Goal: Information Seeking & Learning: Learn about a topic

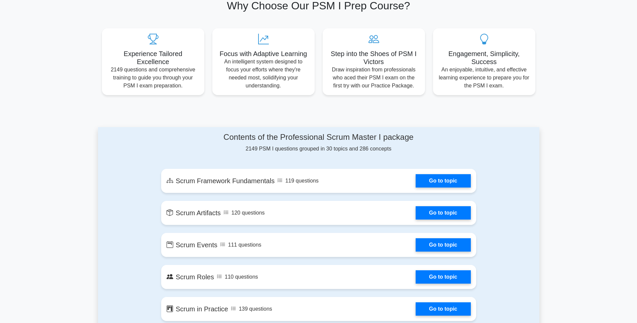
scroll to position [264, 0]
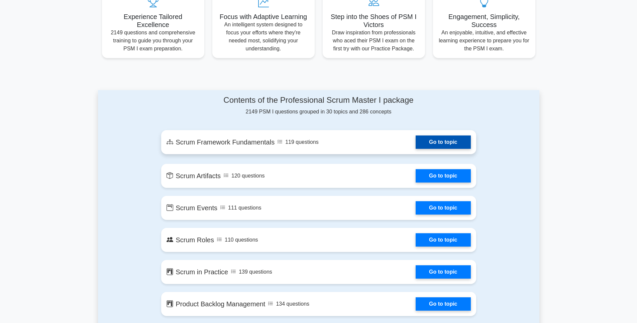
click at [415, 146] on link "Go to topic" at bounding box center [442, 142] width 55 height 13
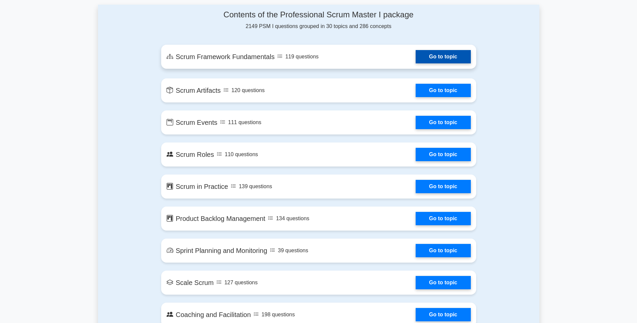
scroll to position [308, 0]
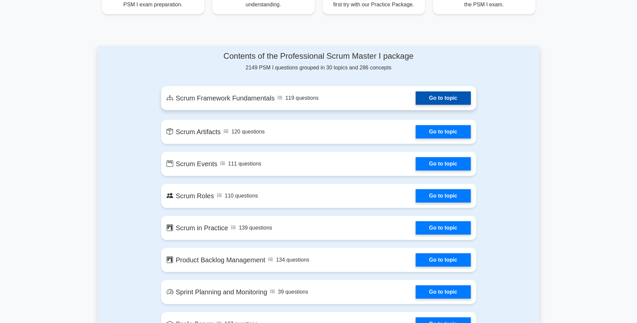
click at [415, 102] on link "Go to topic" at bounding box center [442, 98] width 55 height 13
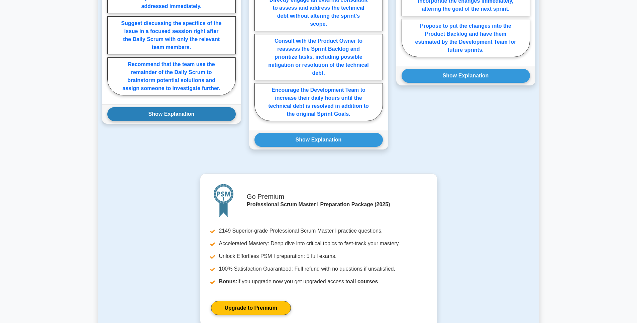
scroll to position [449, 0]
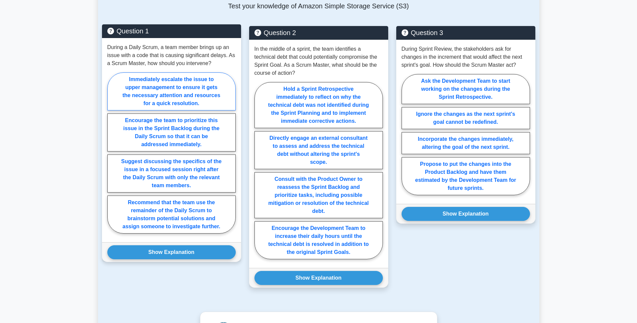
click at [163, 90] on label "Immediately escalate the issue to upper management to ensure it gets the necess…" at bounding box center [171, 92] width 128 height 38
click at [112, 153] on input "Immediately escalate the issue to upper management to ensure it gets the necess…" at bounding box center [109, 155] width 4 height 4
radio input "true"
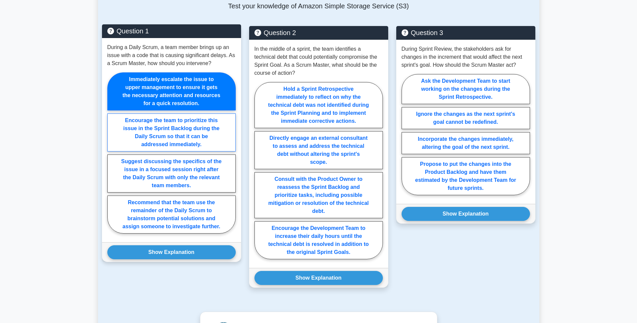
click at [173, 126] on label "Encourage the team to prioritize this issue in the Sprint Backlog during the Da…" at bounding box center [171, 133] width 128 height 38
click at [112, 153] on input "Encourage the team to prioritize this issue in the Sprint Backlog during the Da…" at bounding box center [109, 155] width 4 height 4
radio input "true"
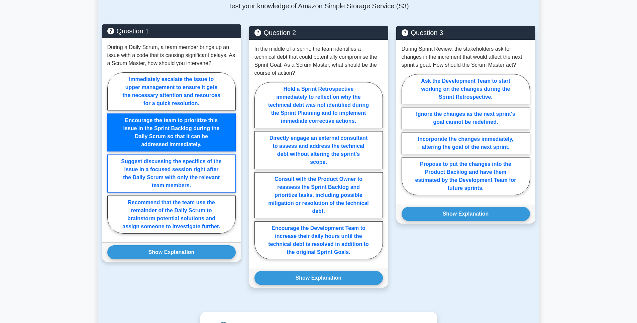
click at [174, 170] on label "Suggest discussing the specifics of the issue in a focused session right after …" at bounding box center [171, 174] width 128 height 38
click at [112, 157] on input "Suggest discussing the specifics of the issue in a focused session right after …" at bounding box center [109, 155] width 4 height 4
radio input "true"
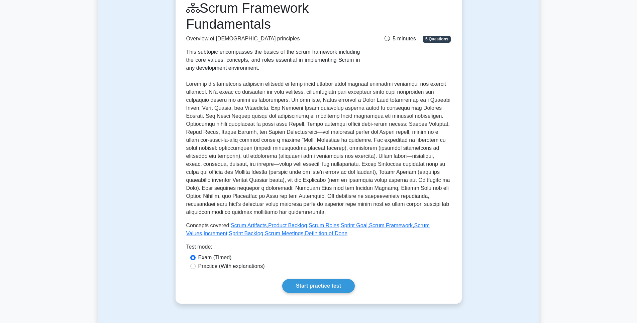
scroll to position [0, 0]
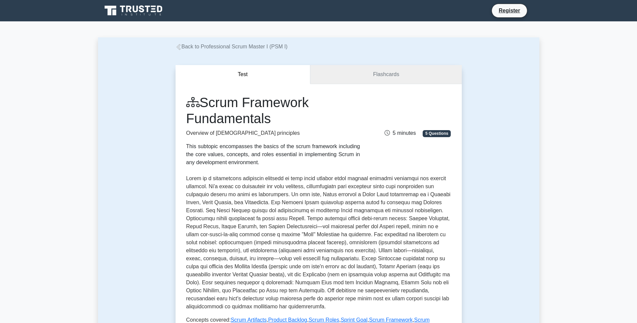
click at [371, 76] on link "Flashcards" at bounding box center [385, 74] width 151 height 19
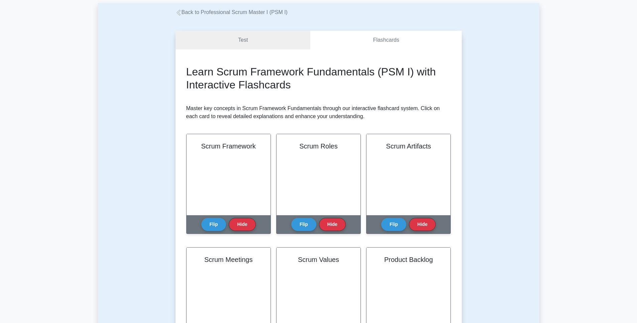
scroll to position [54, 0]
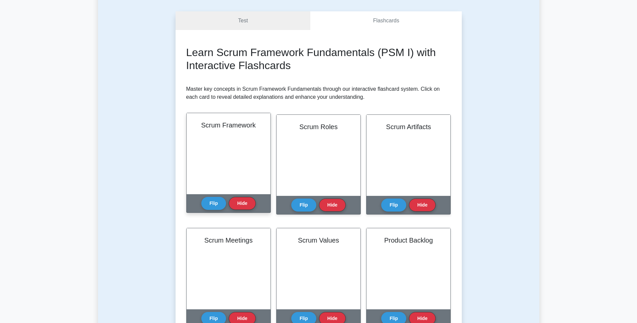
click at [233, 170] on div "Scrum Framework" at bounding box center [228, 153] width 84 height 81
click at [212, 207] on button "Flip" at bounding box center [213, 203] width 25 height 13
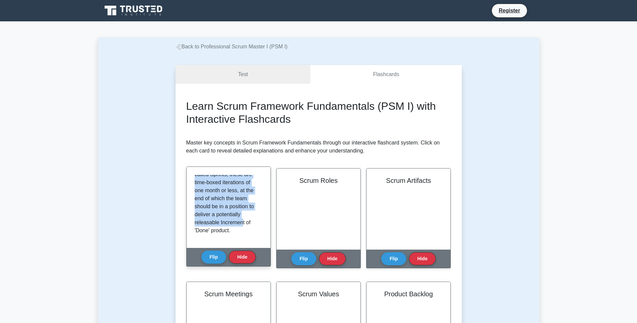
scroll to position [189, 0]
drag, startPoint x: 194, startPoint y: 178, endPoint x: 245, endPoint y: 229, distance: 71.4
click at [245, 229] on p "Scrum is a lightweight, iterative and incremental framework for managing comple…" at bounding box center [226, 114] width 65 height 241
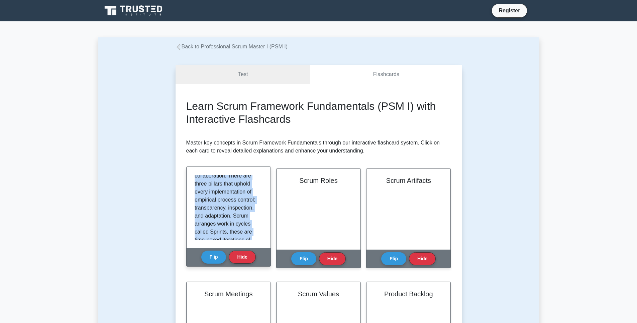
scroll to position [0, 0]
drag, startPoint x: 233, startPoint y: 230, endPoint x: 193, endPoint y: 171, distance: 71.4
click at [193, 171] on div "Scrum is a lightweight, iterative and incremental framework for managing comple…" at bounding box center [228, 207] width 84 height 81
click at [228, 224] on p "Scrum is a lightweight, iterative and incremental framework for managing comple…" at bounding box center [226, 295] width 65 height 241
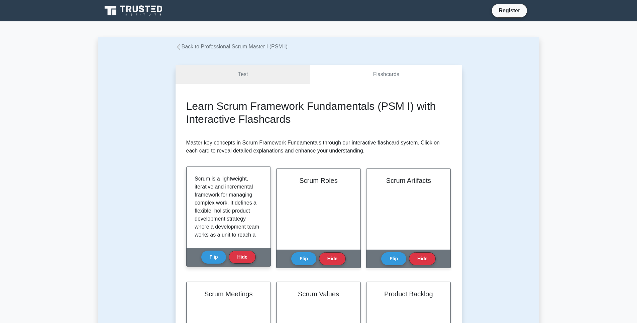
click at [221, 217] on p "Scrum is a lightweight, iterative and incremental framework for managing comple…" at bounding box center [226, 295] width 65 height 241
click at [227, 187] on p "Scrum is a lightweight, iterative and incremental framework for managing comple…" at bounding box center [226, 295] width 65 height 241
drag, startPoint x: 354, startPoint y: 72, endPoint x: 347, endPoint y: 73, distance: 6.4
click at [354, 72] on link "Flashcards" at bounding box center [385, 74] width 151 height 19
click at [257, 80] on link "Test" at bounding box center [242, 74] width 135 height 19
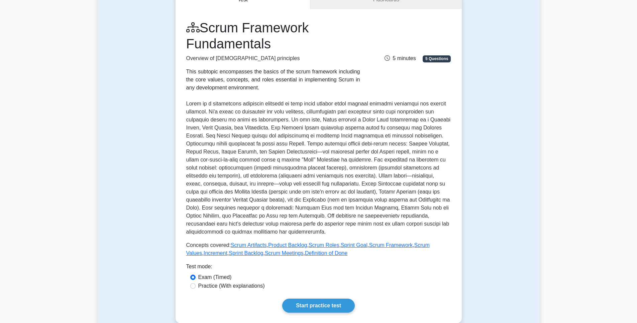
scroll to position [115, 0]
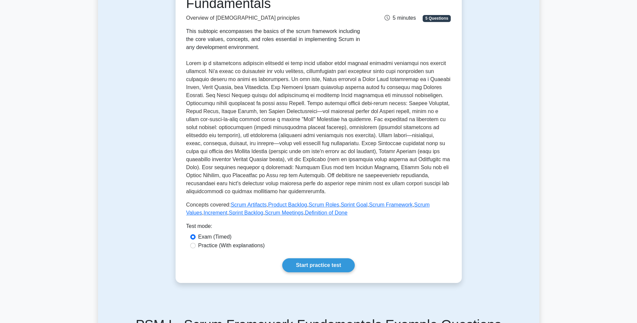
click at [249, 246] on label "Practice (With explanations)" at bounding box center [231, 246] width 66 height 8
click at [195, 246] on input "Practice (With explanations)" at bounding box center [192, 245] width 5 height 5
radio input "true"
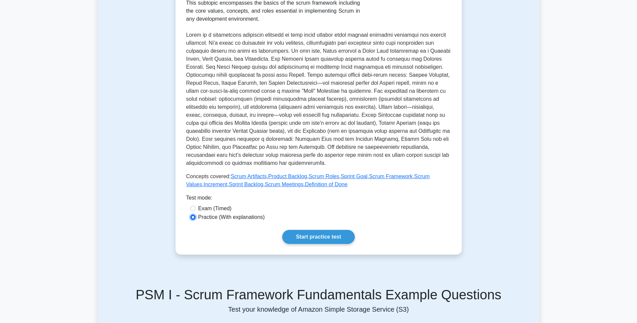
scroll to position [190, 0]
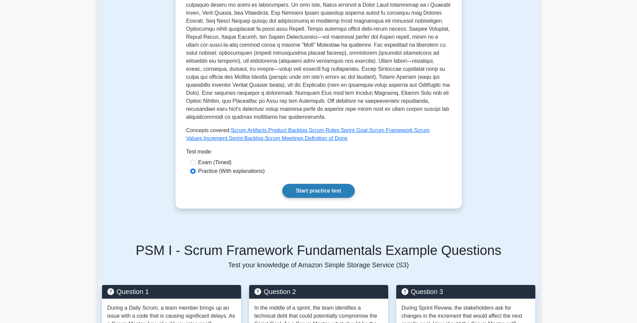
click at [327, 188] on link "Start practice test" at bounding box center [318, 191] width 73 height 14
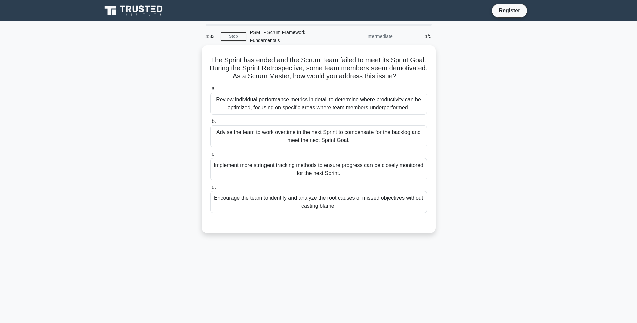
click at [384, 106] on div "Review individual performance metrics in detail to determine where productivity…" at bounding box center [318, 104] width 217 height 22
click at [210, 91] on input "a. Review individual performance metrics in detail to determine where productiv…" at bounding box center [210, 89] width 0 height 4
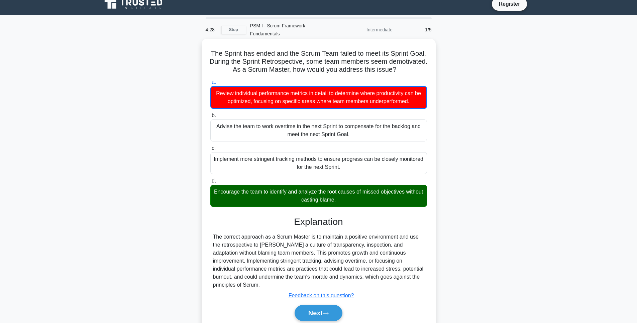
scroll to position [7, 0]
click at [217, 94] on div "Review individual performance metrics in detail to determine where productivity…" at bounding box center [318, 97] width 217 height 23
click at [210, 84] on input "a. Review individual performance metrics in detail to determine where productiv…" at bounding box center [210, 82] width 0 height 4
drag, startPoint x: 216, startPoint y: 94, endPoint x: 410, endPoint y: 102, distance: 194.3
click at [410, 102] on div "Review individual performance metrics in detail to determine where productivity…" at bounding box center [318, 97] width 217 height 23
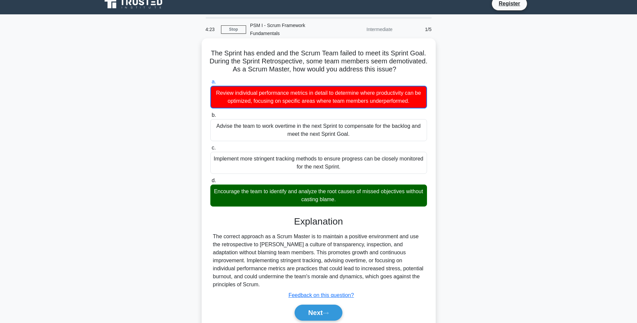
click at [247, 243] on div "The correct approach as a Scrum Master is to maintain a positive environment an…" at bounding box center [318, 261] width 211 height 56
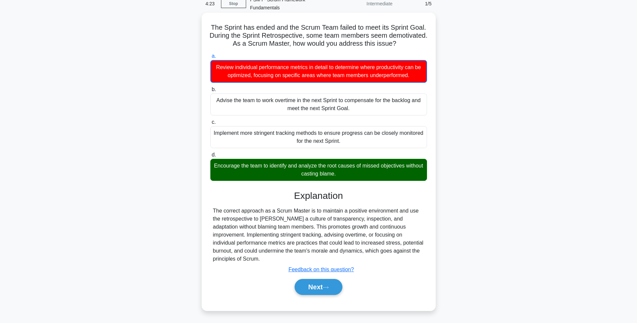
scroll to position [37, 0]
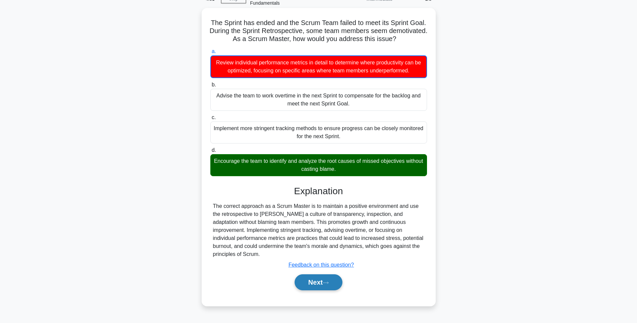
click at [317, 284] on button "Next" at bounding box center [318, 283] width 48 height 16
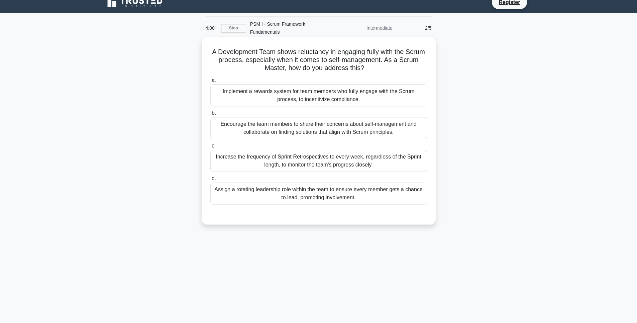
scroll to position [0, 0]
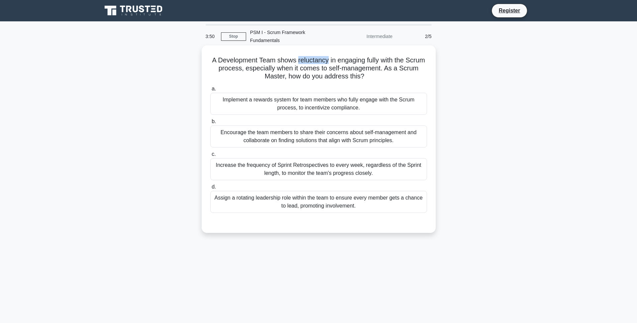
drag, startPoint x: 297, startPoint y: 59, endPoint x: 326, endPoint y: 64, distance: 29.1
click at [326, 64] on h5 "A Development Team shows reluctancy in engaging fully with the Scrum process, e…" at bounding box center [319, 68] width 218 height 25
click at [295, 71] on h5 "A Development Team shows reluctancy in engaging fully with the Scrum process, e…" at bounding box center [319, 68] width 218 height 25
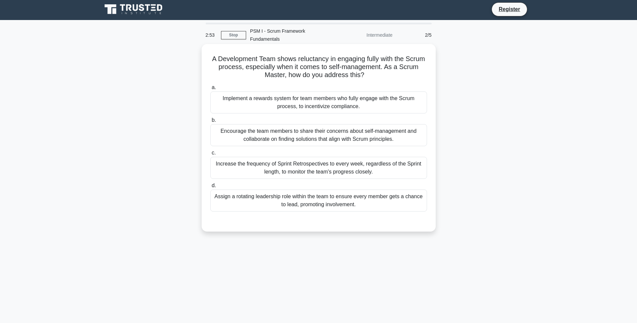
click at [318, 173] on div "Increase the frequency of Sprint Retrospectives to every week, regardless of th…" at bounding box center [318, 168] width 217 height 22
click at [210, 155] on input "c. Increase the frequency of Sprint Retrospectives to every week, regardless of…" at bounding box center [210, 153] width 0 height 4
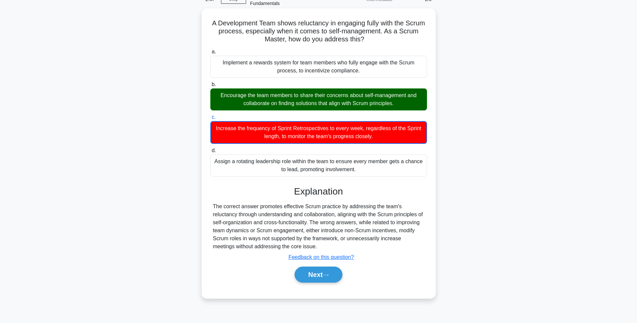
scroll to position [37, 0]
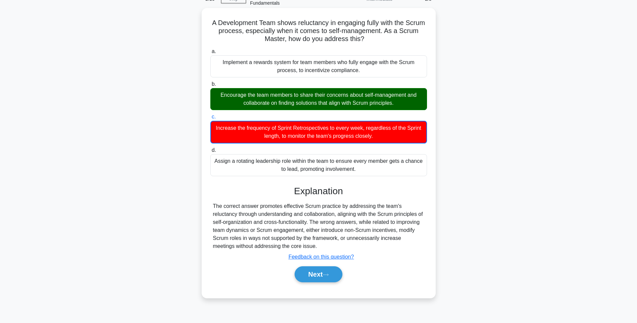
click at [362, 131] on div "Increase the frequency of Sprint Retrospectives to every week, regardless of th…" at bounding box center [318, 132] width 217 height 23
click at [210, 119] on input "c. Increase the frequency of Sprint Retrospectives to every week, regardless of…" at bounding box center [210, 117] width 0 height 4
click at [398, 131] on div "Increase the frequency of Sprint Retrospectives to every week, regardless of th…" at bounding box center [318, 132] width 217 height 23
click at [210, 119] on input "c. Increase the frequency of Sprint Retrospectives to every week, regardless of…" at bounding box center [210, 117] width 0 height 4
click at [322, 275] on button "Next" at bounding box center [318, 275] width 48 height 16
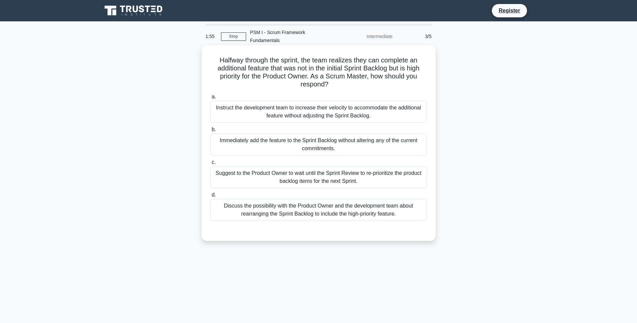
scroll to position [1, 0]
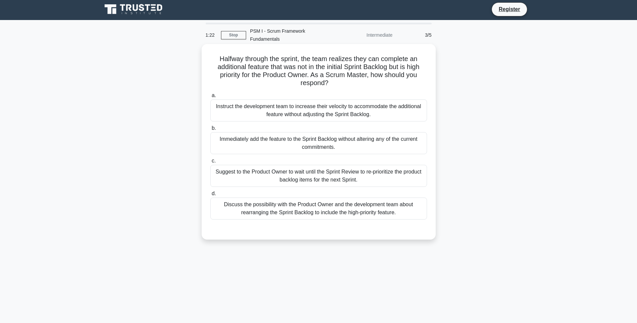
click at [320, 214] on div "Discuss the possibility with the Product Owner and the development team about r…" at bounding box center [318, 209] width 217 height 22
click at [210, 196] on input "d. Discuss the possibility with the Product Owner and the development team abou…" at bounding box center [210, 194] width 0 height 4
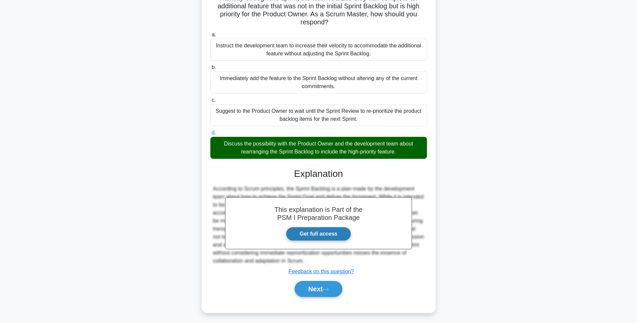
scroll to position [65, 0]
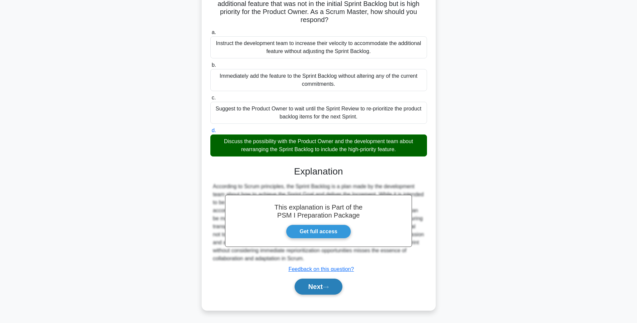
click at [320, 285] on button "Next" at bounding box center [318, 287] width 48 height 16
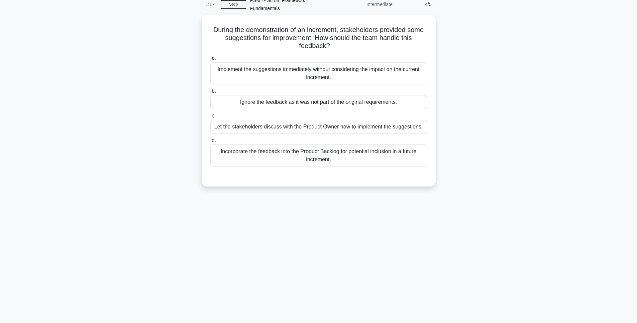
scroll to position [30, 0]
click at [316, 128] on div "Let the stakeholders discuss with the Product Owner how to implement the sugges…" at bounding box center [318, 127] width 217 height 14
click at [210, 119] on input "c. Let the stakeholders discuss with the Product Owner how to implement the sug…" at bounding box center [210, 116] width 0 height 4
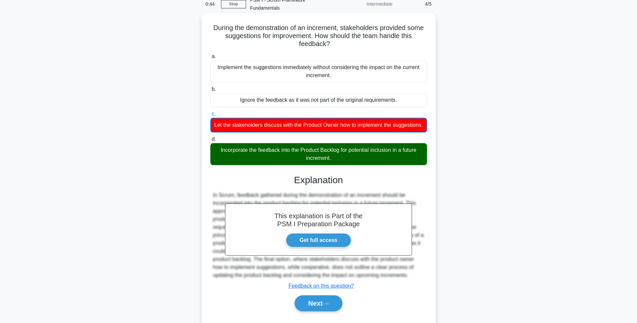
scroll to position [49, 0]
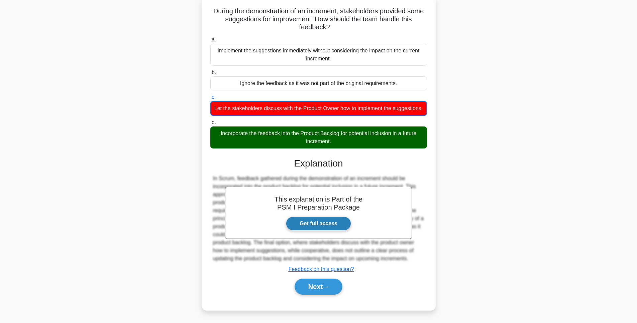
click at [328, 225] on link "Get full access" at bounding box center [318, 224] width 65 height 14
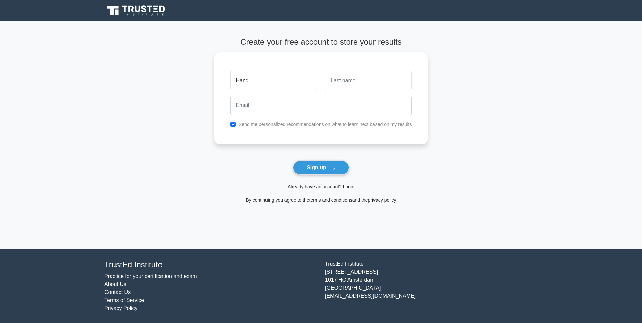
type input "Hang"
type input "[PERSON_NAME]"
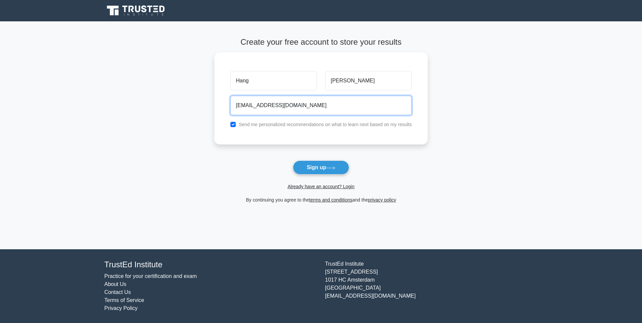
type input "[EMAIL_ADDRESS][DOMAIN_NAME]"
click at [293, 161] on button "Sign up" at bounding box center [321, 168] width 56 height 14
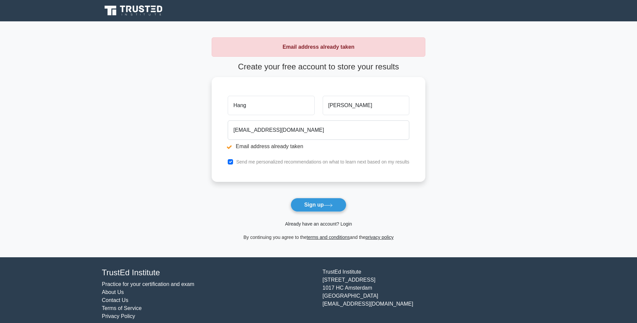
click at [329, 224] on link "Already have an account? Login" at bounding box center [318, 224] width 67 height 5
